Goal: Check status: Check status

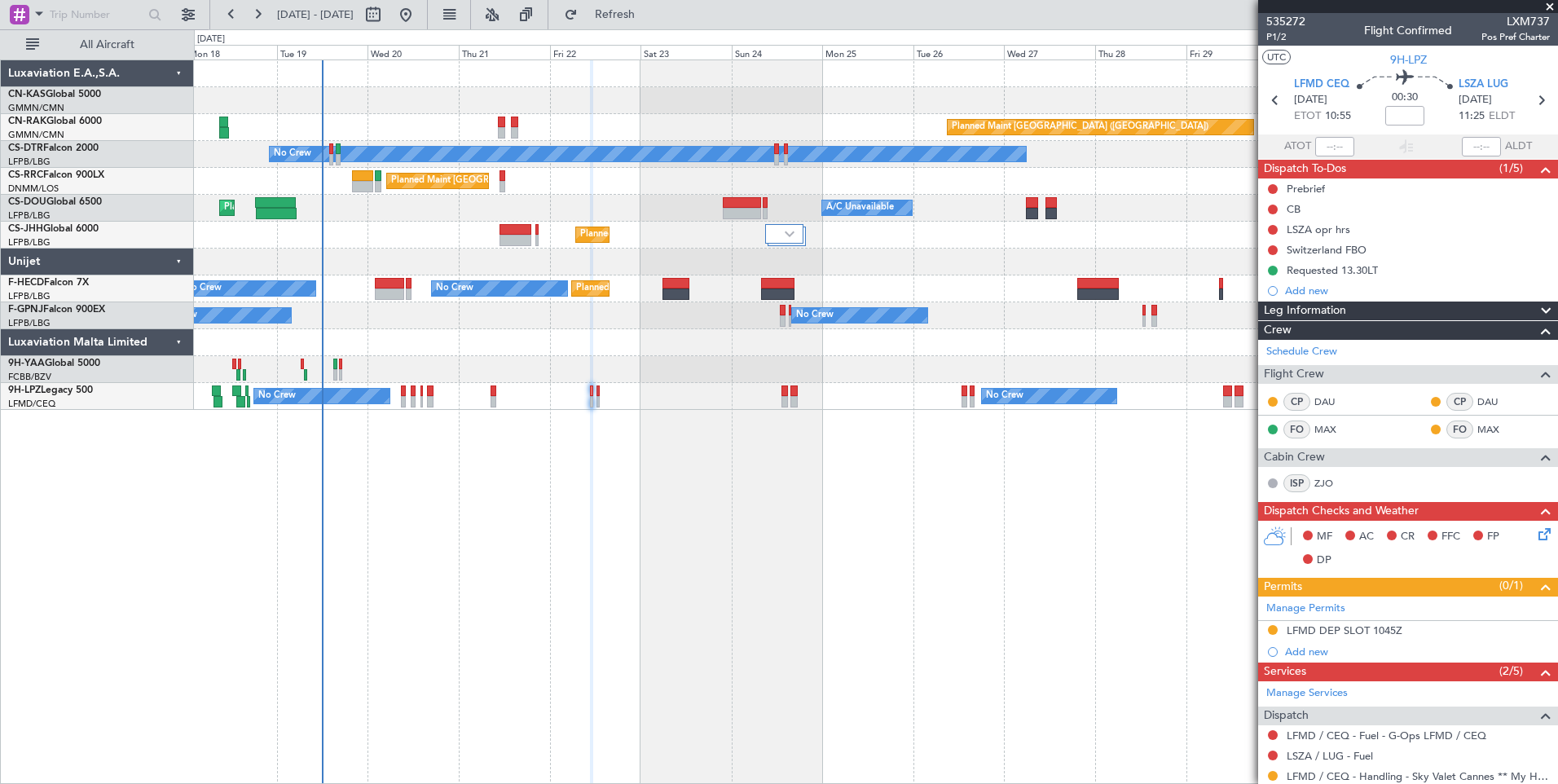
click at [671, 557] on div "Planned Maint [GEOGRAPHIC_DATA] ([GEOGRAPHIC_DATA]) No Crew Planned Maint [GEOG…" at bounding box center [876, 421] width 1364 height 724
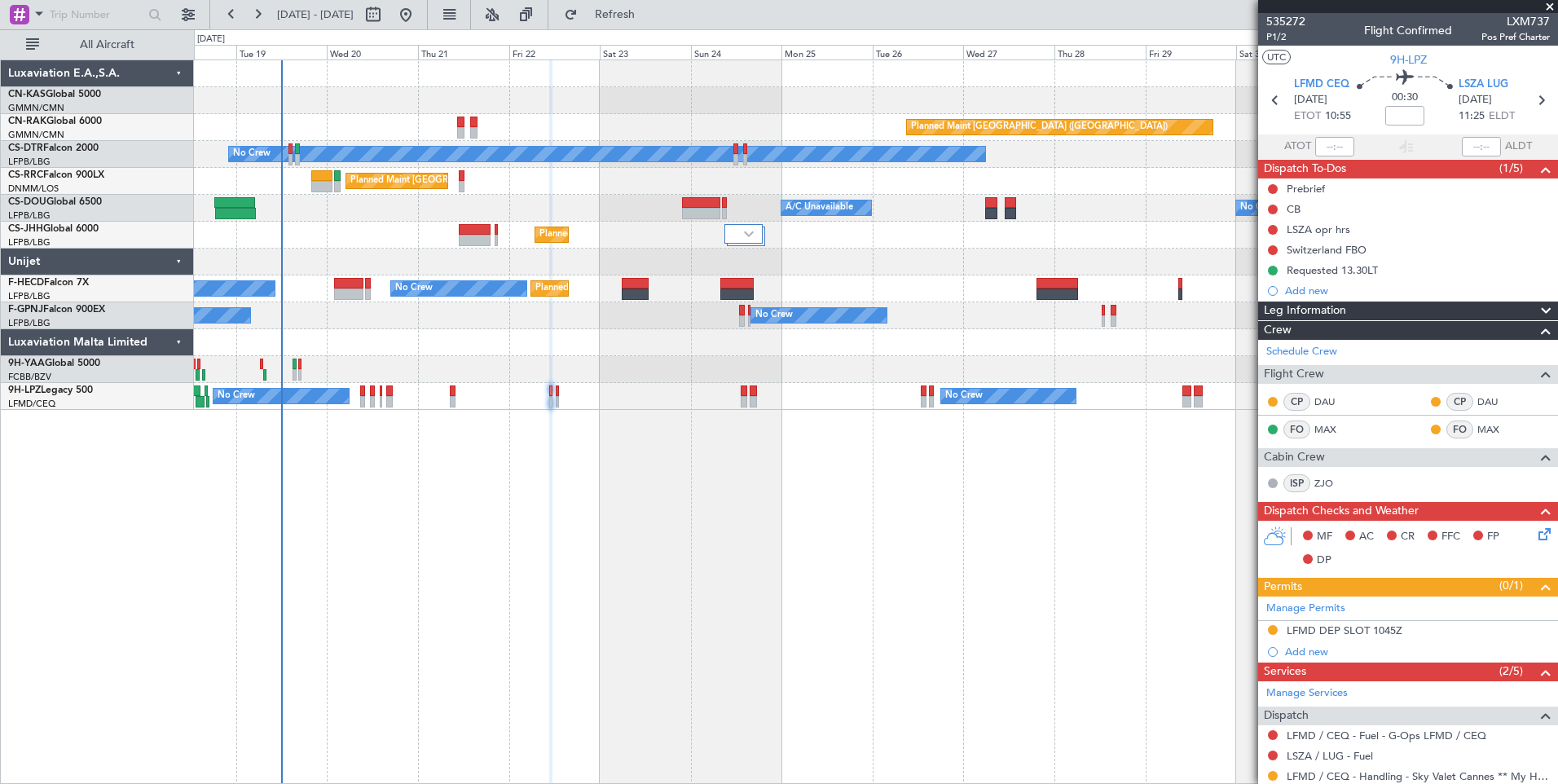
click at [758, 490] on div "Planned Maint [GEOGRAPHIC_DATA] ([GEOGRAPHIC_DATA]) No Crew Planned Maint [GEOG…" at bounding box center [876, 421] width 1364 height 724
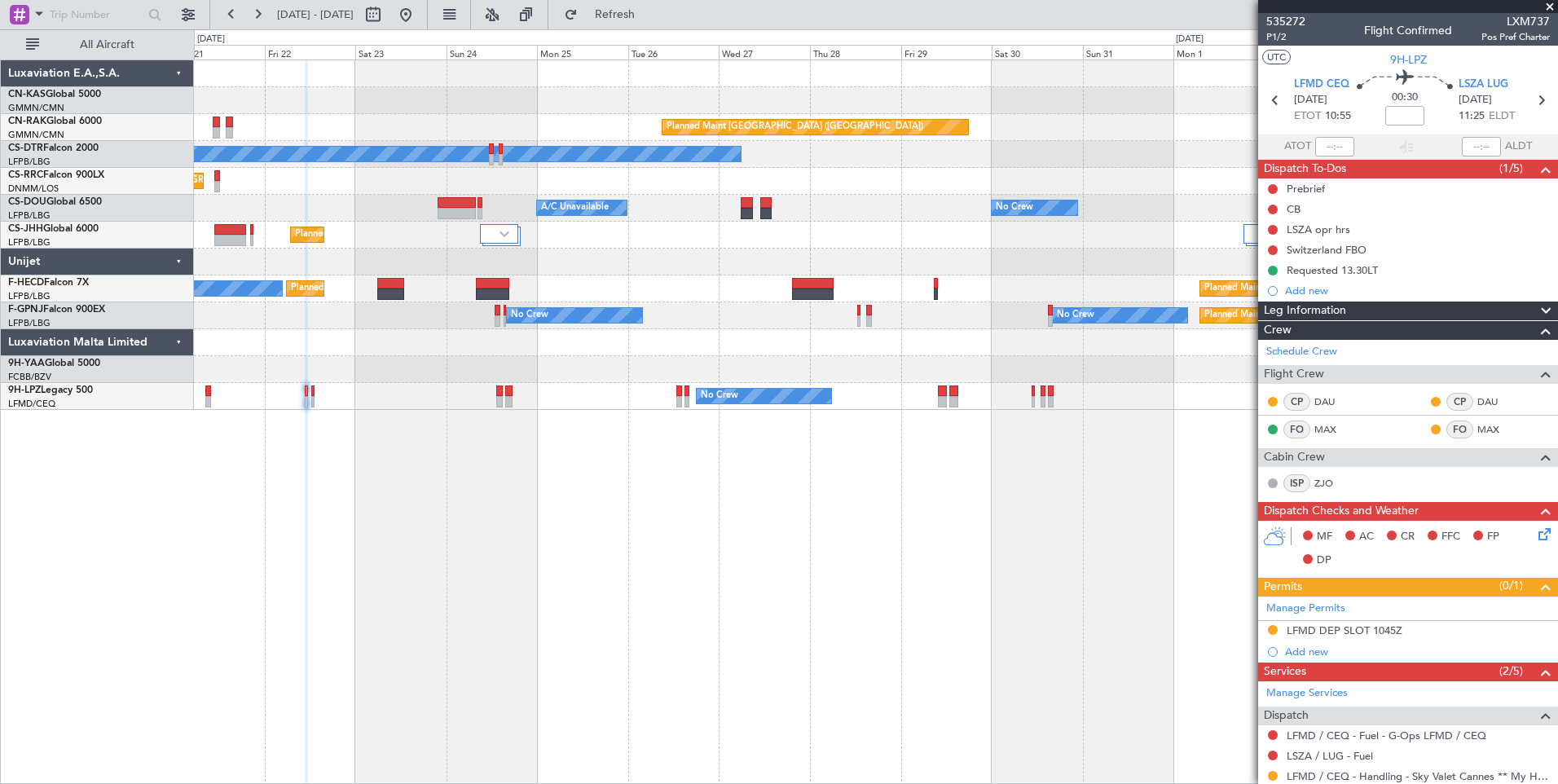
click at [612, 587] on div "Planned Maint [GEOGRAPHIC_DATA] ([GEOGRAPHIC_DATA]) No Crew Planned Maint [GEOG…" at bounding box center [876, 421] width 1364 height 724
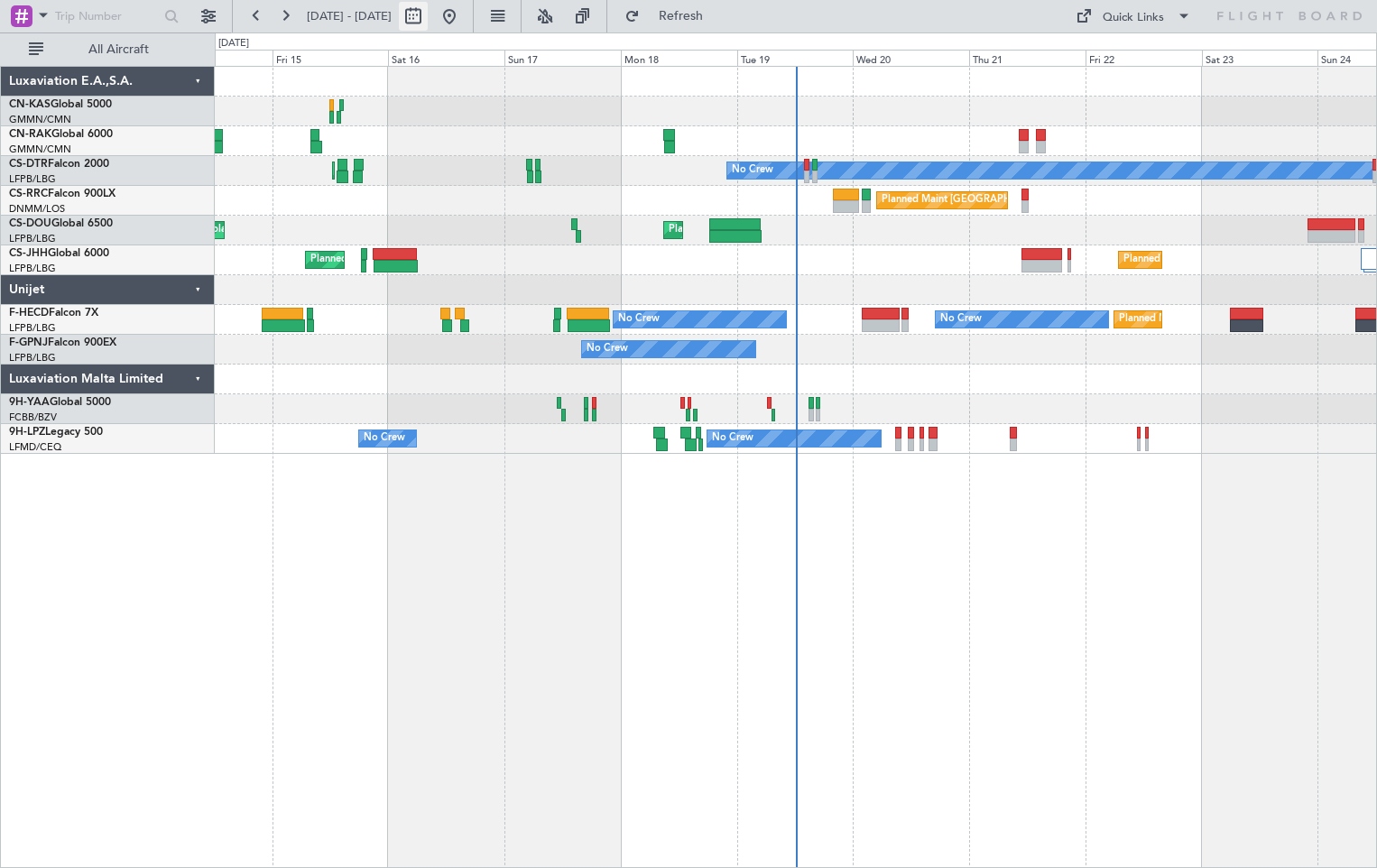
click at [428, 16] on button at bounding box center [413, 16] width 29 height 29
select select "8"
select select "2025"
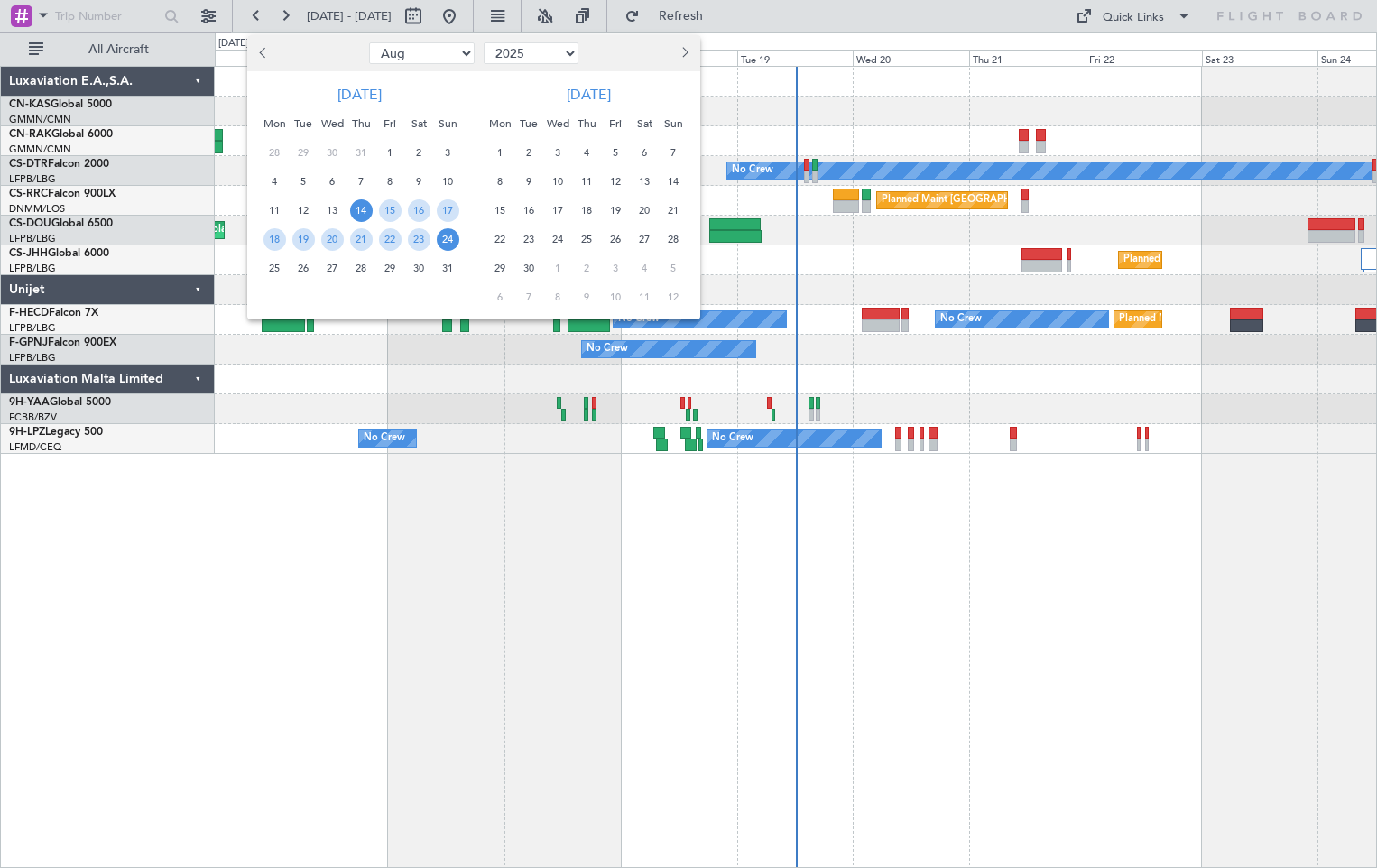
click at [364, 210] on span "14" at bounding box center [361, 211] width 23 height 23
click at [362, 276] on span "28" at bounding box center [361, 268] width 23 height 23
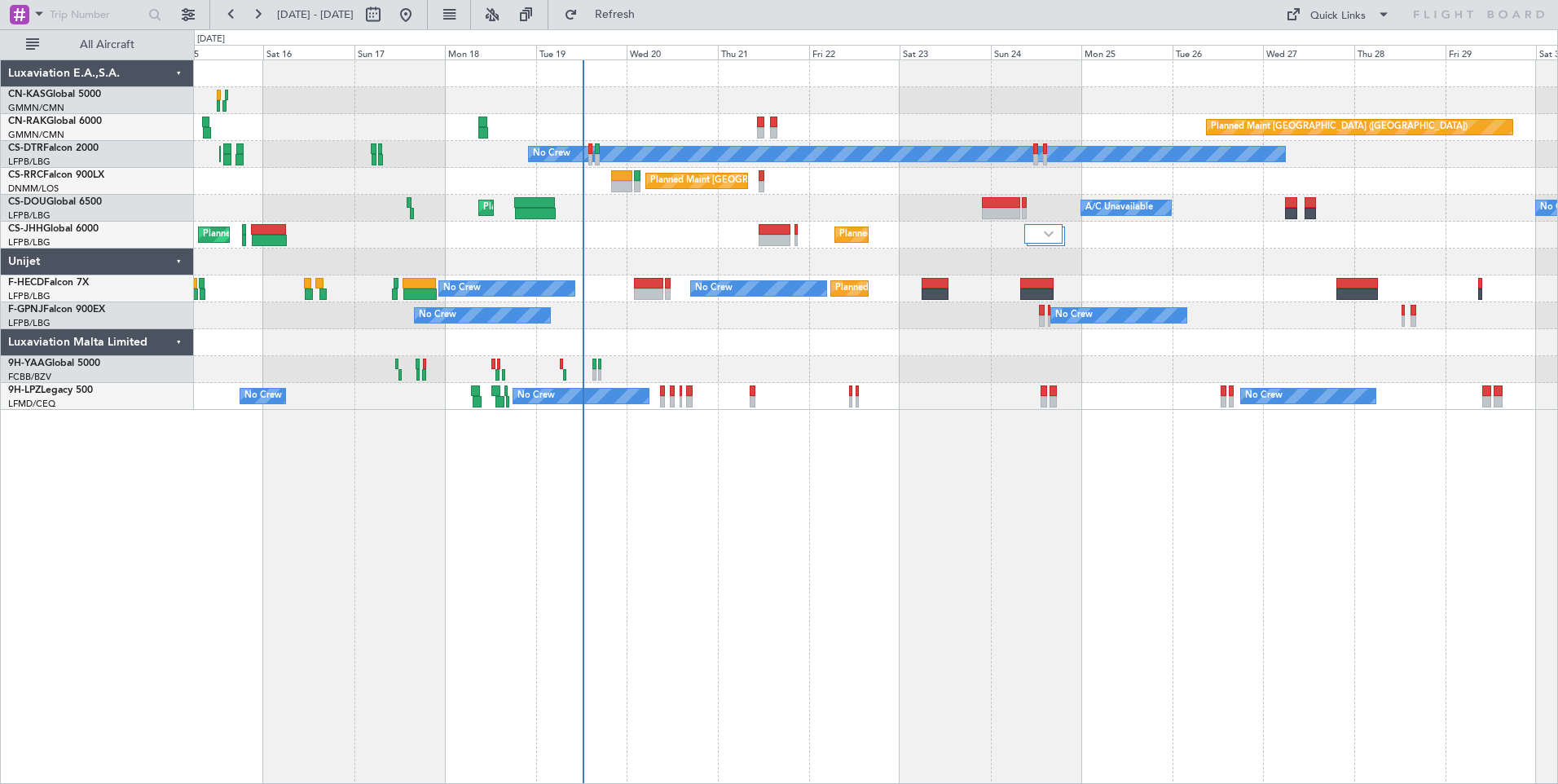
click at [625, 97] on div at bounding box center [875, 100] width 1363 height 27
click at [1157, 279] on div "Planned Maint [GEOGRAPHIC_DATA] ([GEOGRAPHIC_DATA]) No Crew Planned Maint [GEOG…" at bounding box center [875, 234] width 1363 height 349
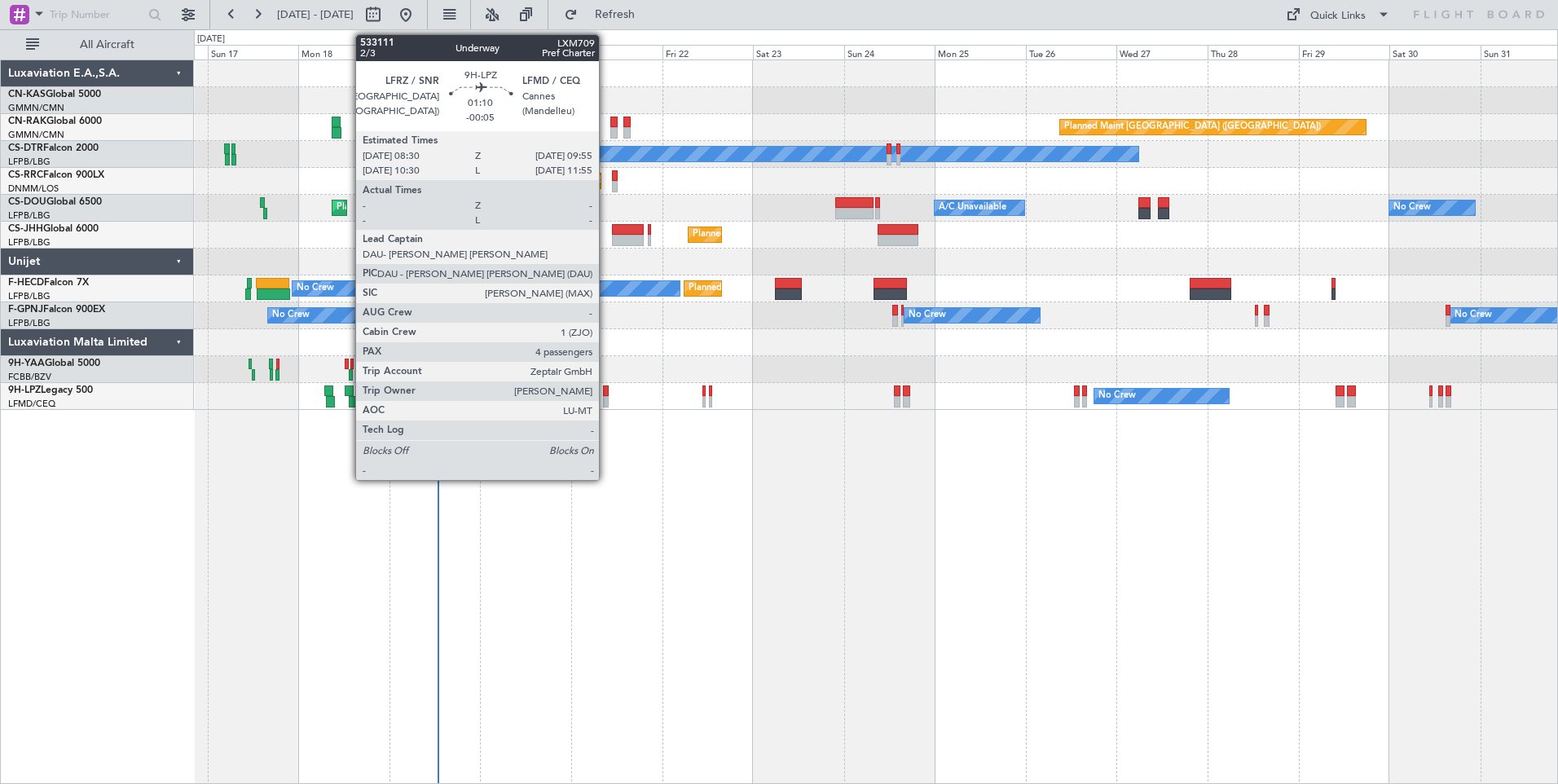
click at [607, 395] on div at bounding box center [606, 391] width 6 height 11
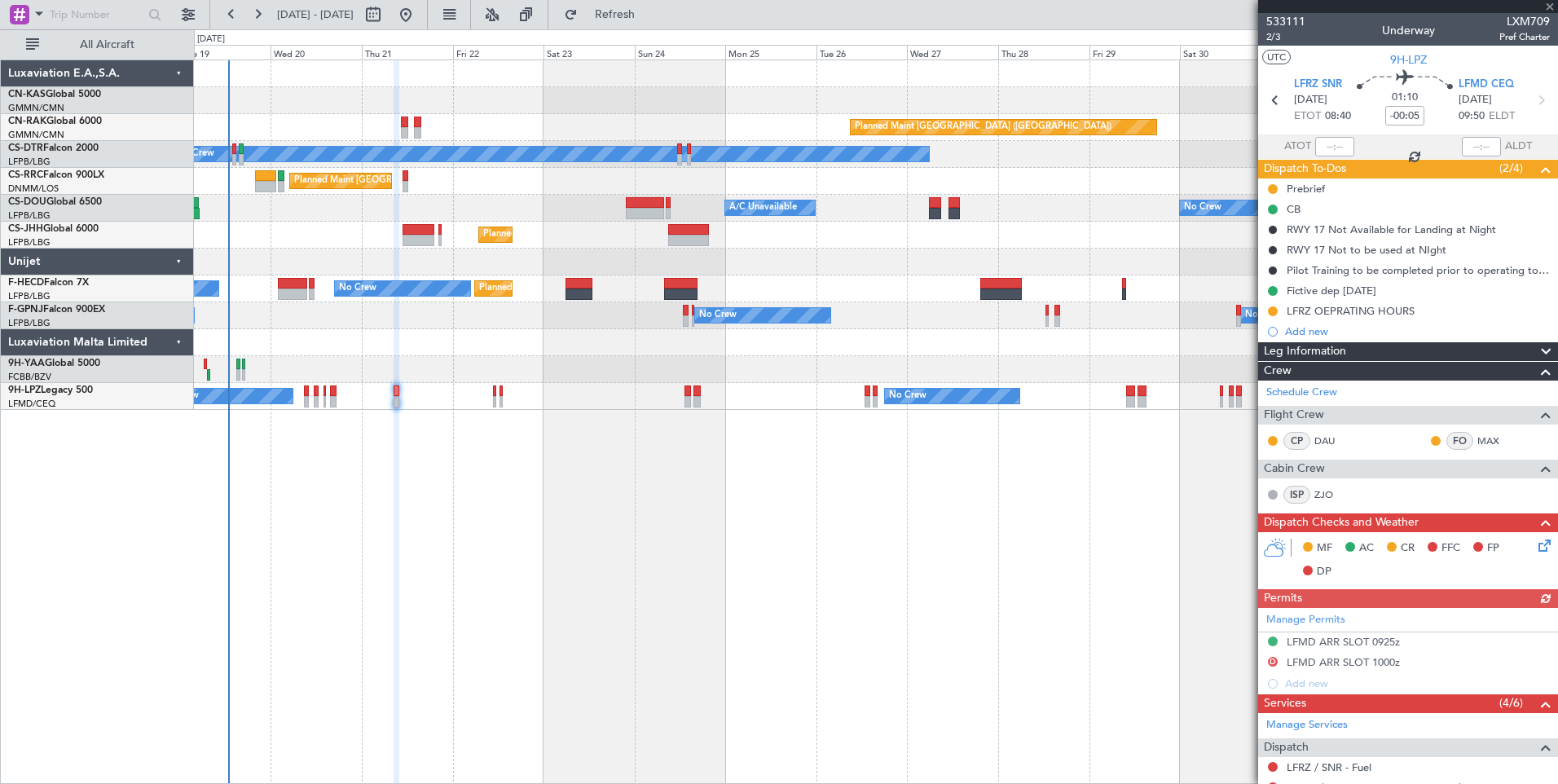
click at [854, 290] on div "Planned Maint [GEOGRAPHIC_DATA] ([GEOGRAPHIC_DATA]) Planned Maint [GEOGRAPHIC_D…" at bounding box center [875, 289] width 1363 height 27
click at [1280, 23] on span "533111" at bounding box center [1286, 21] width 40 height 17
